Goal: Transaction & Acquisition: Download file/media

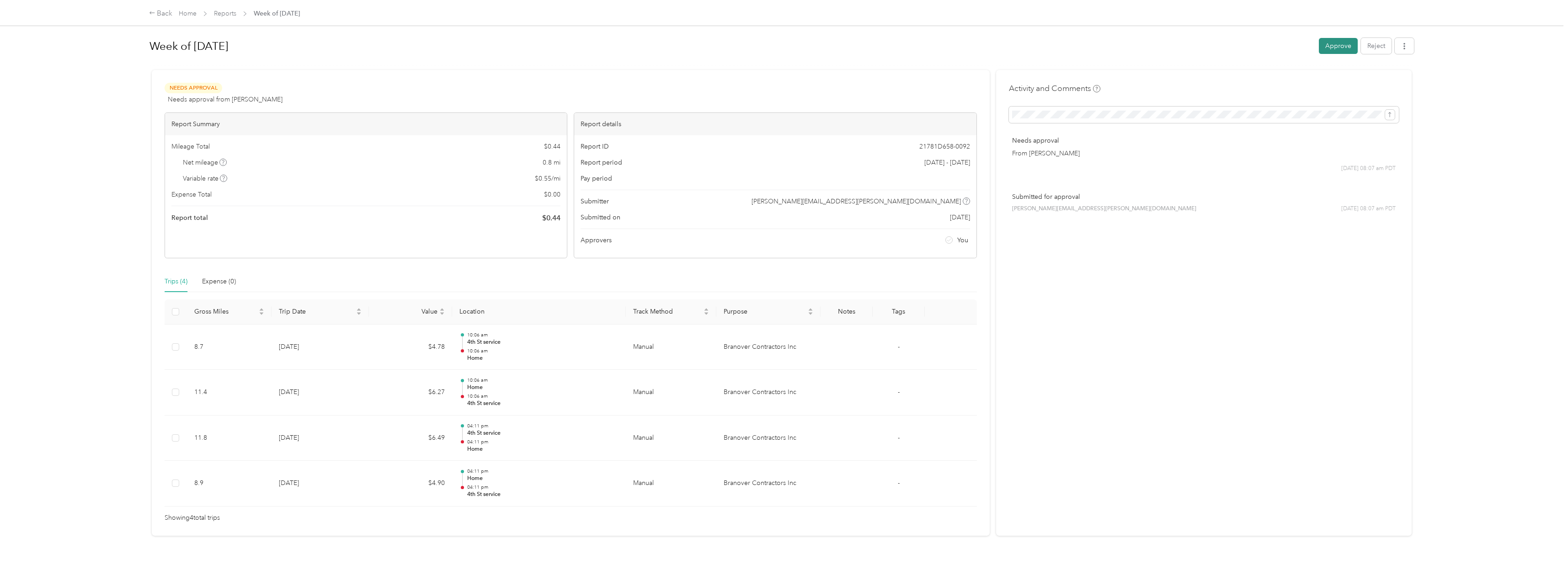
click at [1337, 45] on button "Approve" at bounding box center [1338, 45] width 39 height 16
click at [1405, 51] on button "button" at bounding box center [1404, 45] width 19 height 16
click at [1384, 79] on span "Download" at bounding box center [1375, 79] width 30 height 10
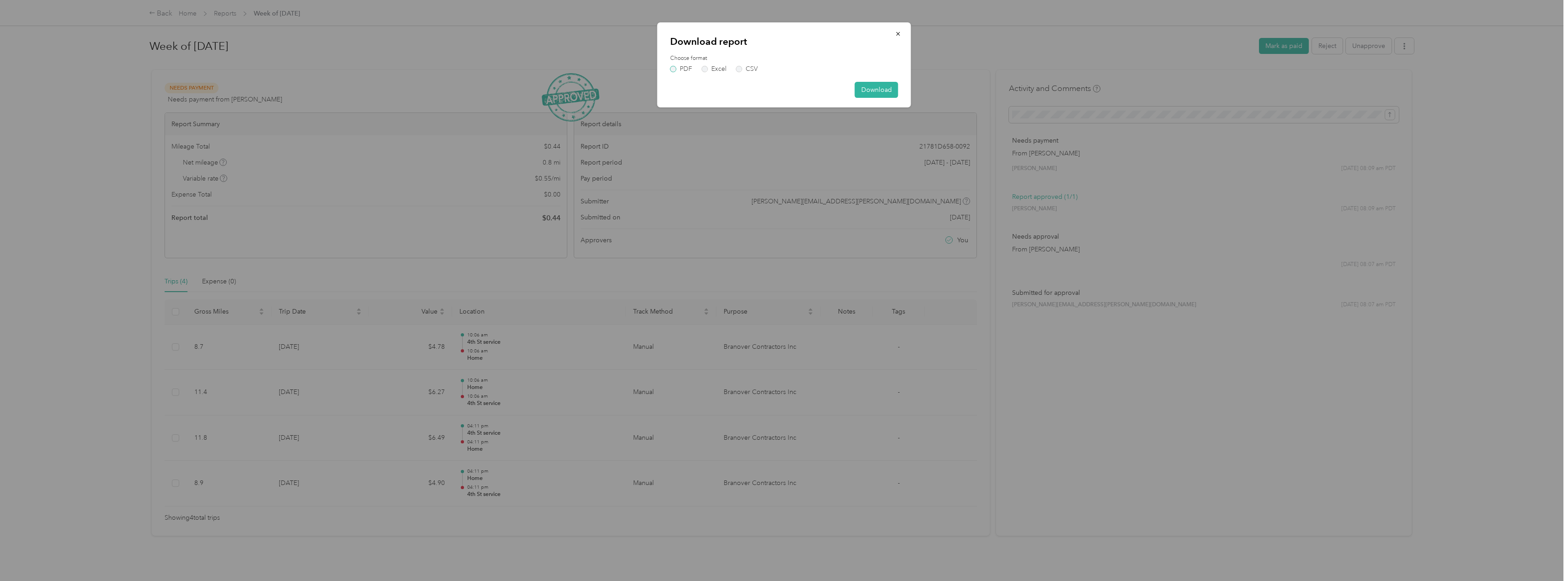
click at [687, 69] on label "PDF" at bounding box center [681, 69] width 22 height 6
click at [881, 108] on button "Download" at bounding box center [876, 106] width 43 height 16
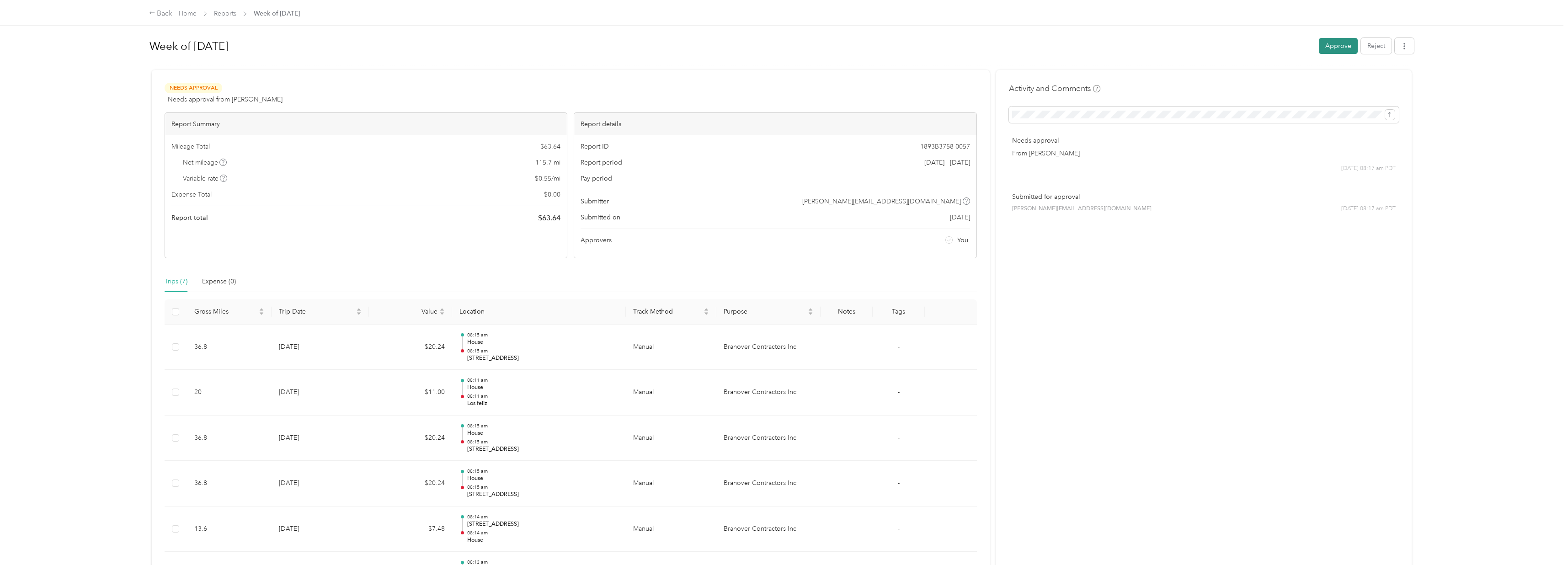
click at [1330, 43] on button "Approve" at bounding box center [1338, 45] width 39 height 16
click at [1404, 46] on icon "button" at bounding box center [1404, 46] width 6 height 6
click at [1375, 79] on span "Download" at bounding box center [1375, 79] width 30 height 10
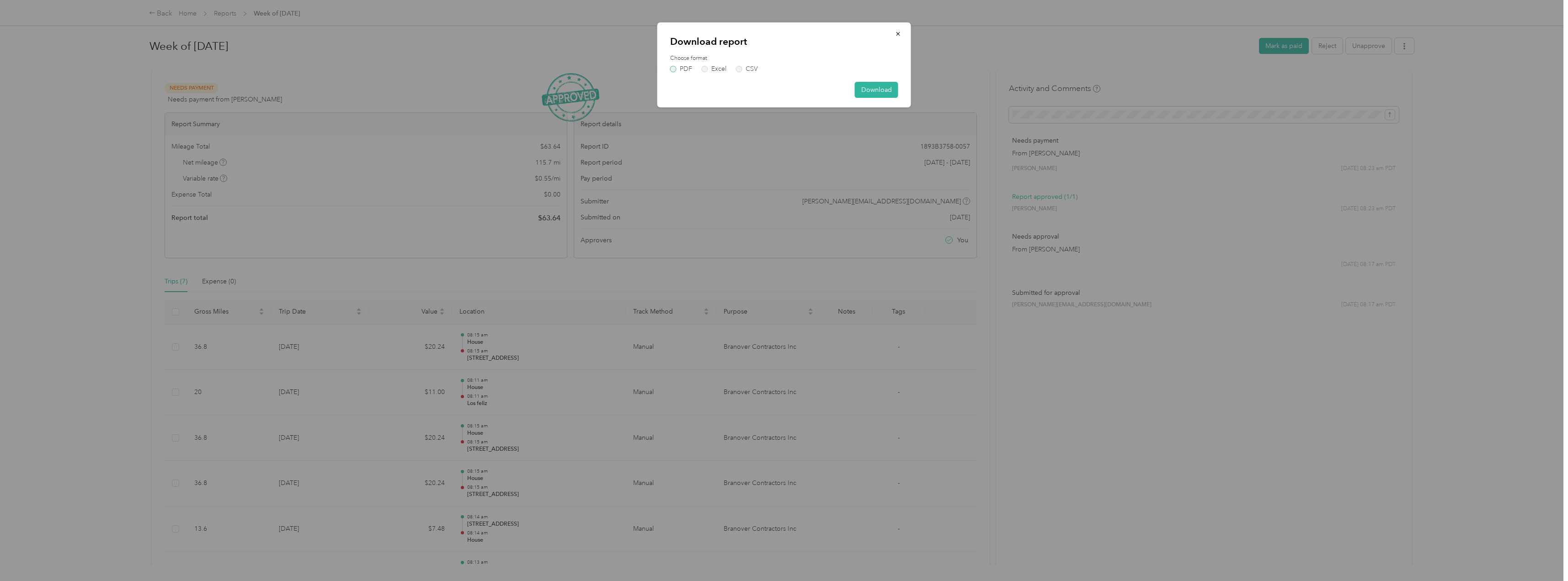
click at [680, 68] on label "PDF" at bounding box center [681, 69] width 22 height 6
click at [881, 106] on button "Download" at bounding box center [876, 106] width 43 height 16
